Goal: Consume media (video, audio): Consume media (video, audio)

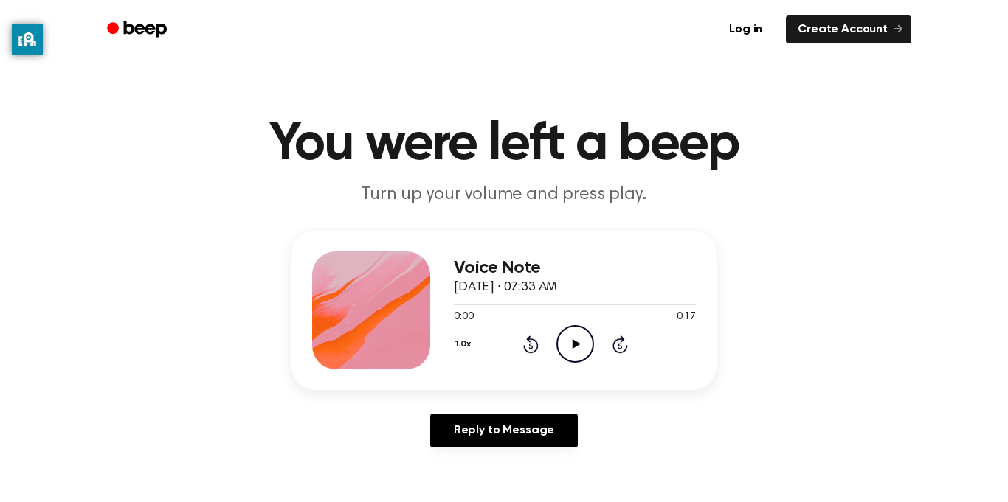
click at [573, 342] on icon at bounding box center [576, 344] width 8 height 10
click at [579, 351] on icon "Play Audio" at bounding box center [575, 344] width 38 height 38
click at [576, 345] on icon at bounding box center [576, 344] width 8 height 10
click at [564, 337] on icon "Play Audio" at bounding box center [575, 344] width 38 height 38
click at [581, 360] on icon "Play Audio" at bounding box center [575, 344] width 38 height 38
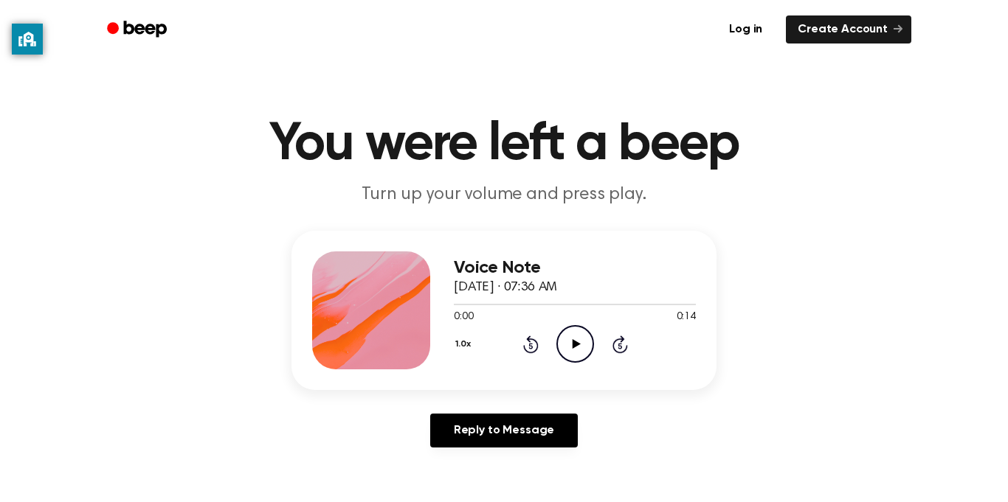
click at [586, 338] on icon "Play Audio" at bounding box center [575, 344] width 38 height 38
click at [585, 255] on div "Voice Note [DATE] · 07:36 AM 0:00 0:14 Your browser does not support the [objec…" at bounding box center [575, 311] width 242 height 118
click at [601, 331] on div "1.0x Rewind 5 seconds Play Audio Skip 5 seconds" at bounding box center [575, 344] width 242 height 38
click at [584, 340] on icon "Play Audio" at bounding box center [575, 344] width 38 height 38
click at [570, 347] on icon "Play Audio" at bounding box center [575, 344] width 38 height 38
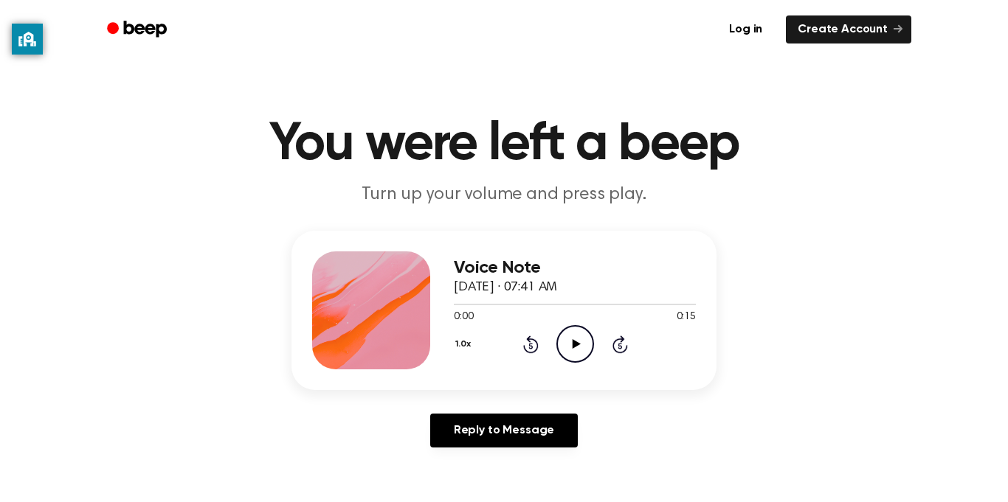
click at [578, 350] on icon "Play Audio" at bounding box center [575, 344] width 38 height 38
click at [580, 363] on icon "Play Audio" at bounding box center [575, 344] width 38 height 38
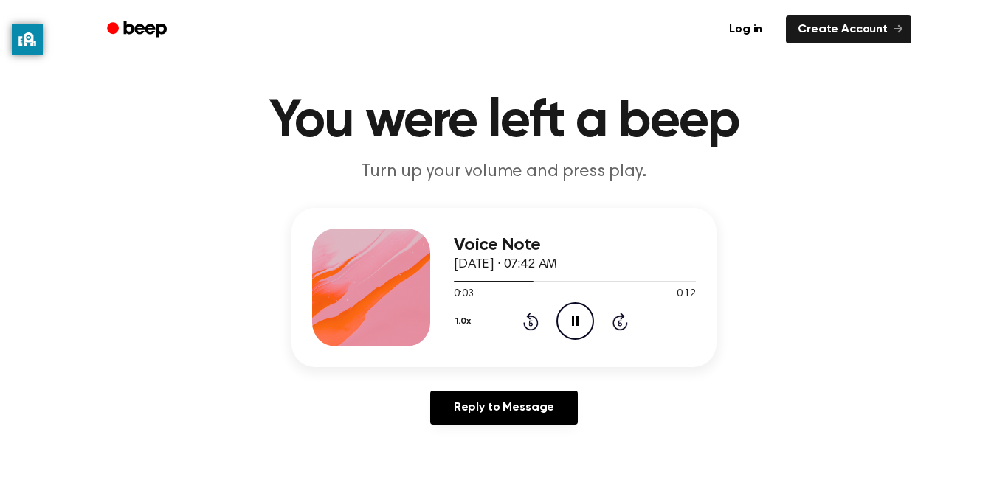
scroll to position [27, 0]
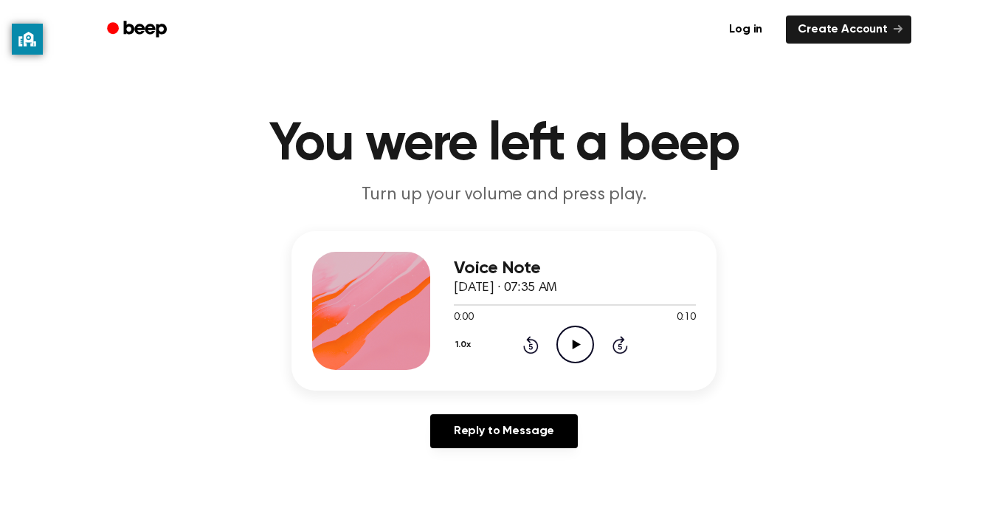
click at [278, 4] on div "Log in Create Account" at bounding box center [504, 29] width 815 height 59
click at [592, 347] on icon "Play Audio" at bounding box center [575, 344] width 38 height 38
click at [558, 350] on circle at bounding box center [575, 344] width 36 height 36
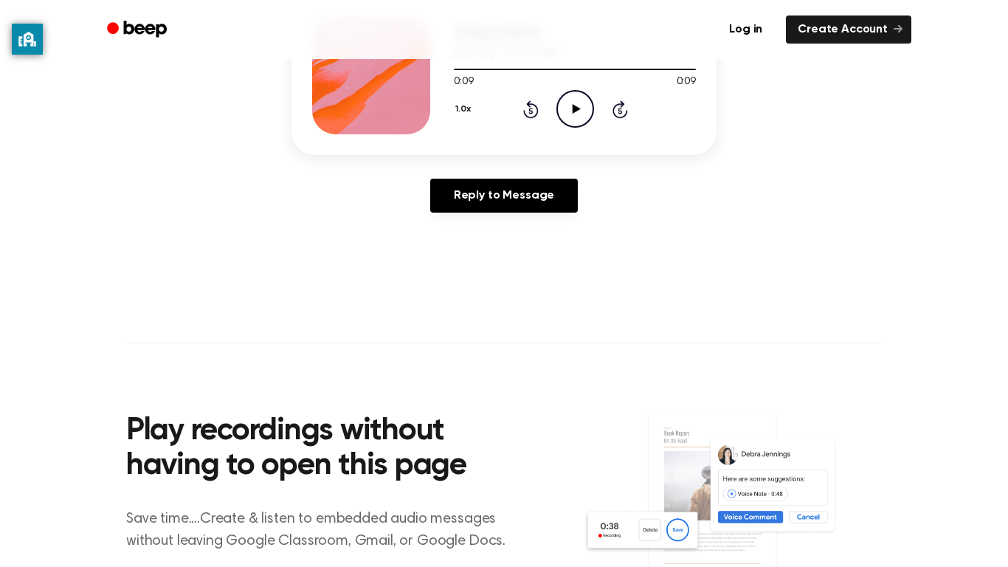
scroll to position [623, 0]
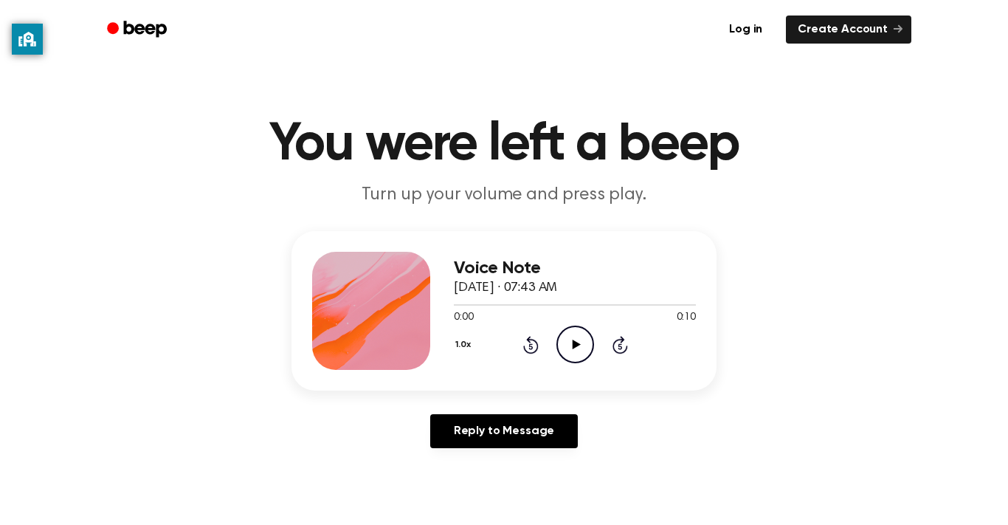
click at [595, 350] on div "1.0x Rewind 5 seconds Play Audio Skip 5 seconds" at bounding box center [575, 344] width 242 height 38
click at [575, 350] on icon "Play Audio" at bounding box center [575, 344] width 38 height 38
click at [772, 29] on link "Log in" at bounding box center [745, 30] width 63 height 34
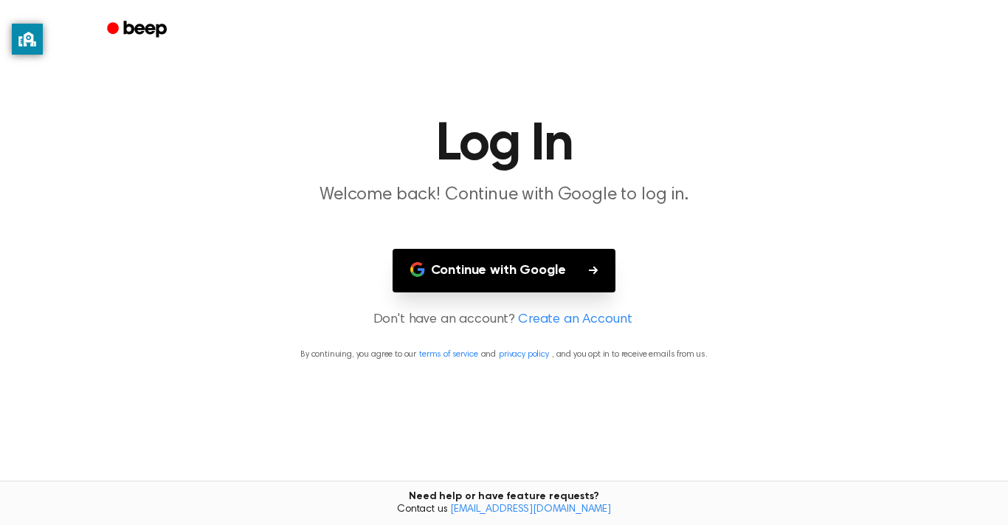
click at [584, 263] on button "Continue with Google" at bounding box center [505, 271] width 224 height 44
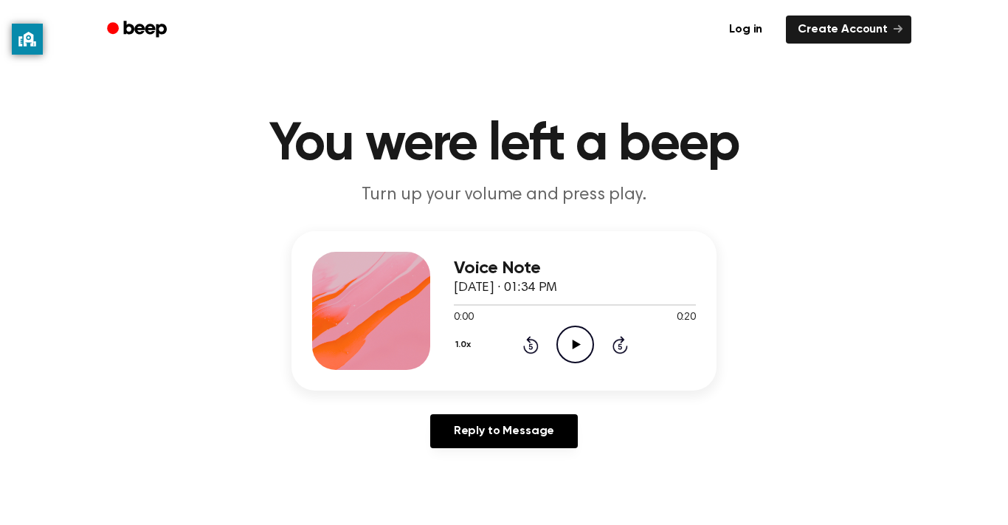
click at [560, 348] on icon "Play Audio" at bounding box center [575, 344] width 38 height 38
